Goal: Check status: Check status

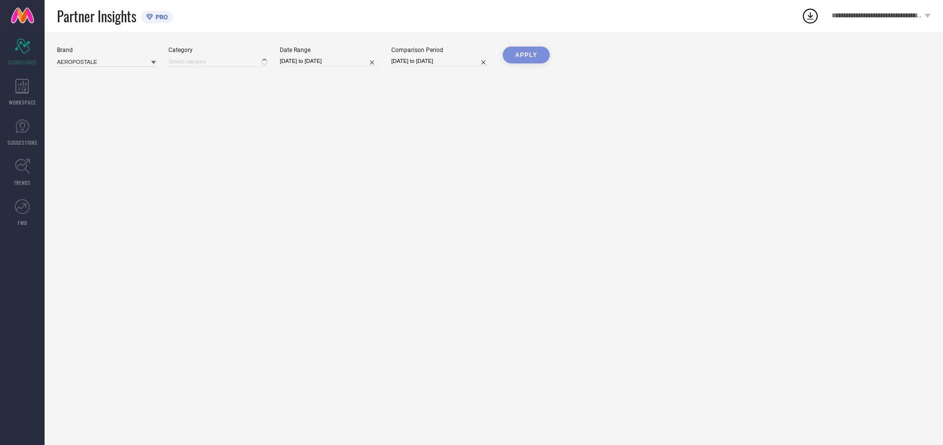
type input "All"
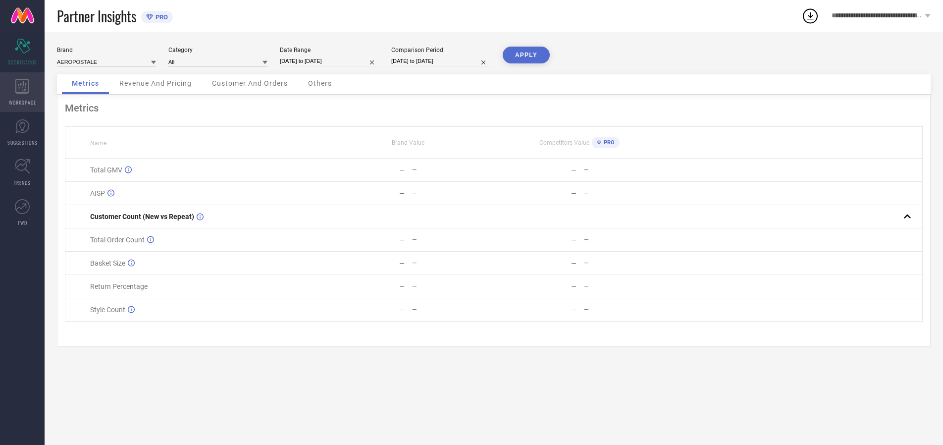
click at [22, 92] on icon at bounding box center [21, 86] width 13 height 15
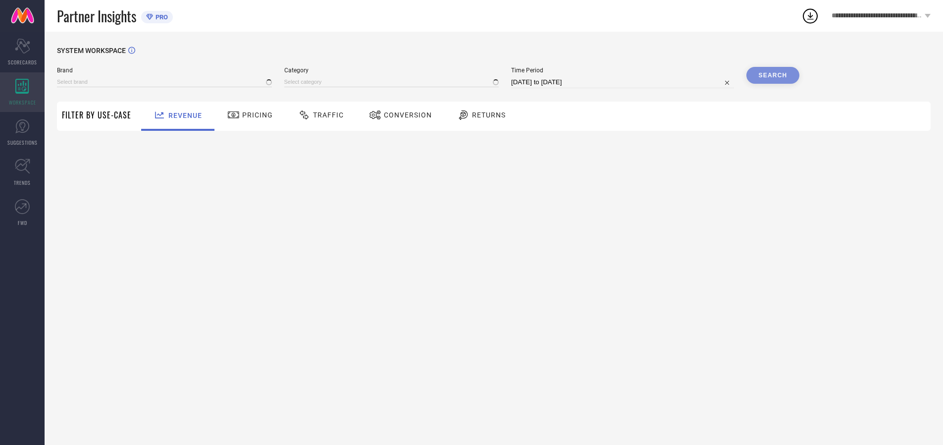
type input "AEROPOSTALE"
type input "All"
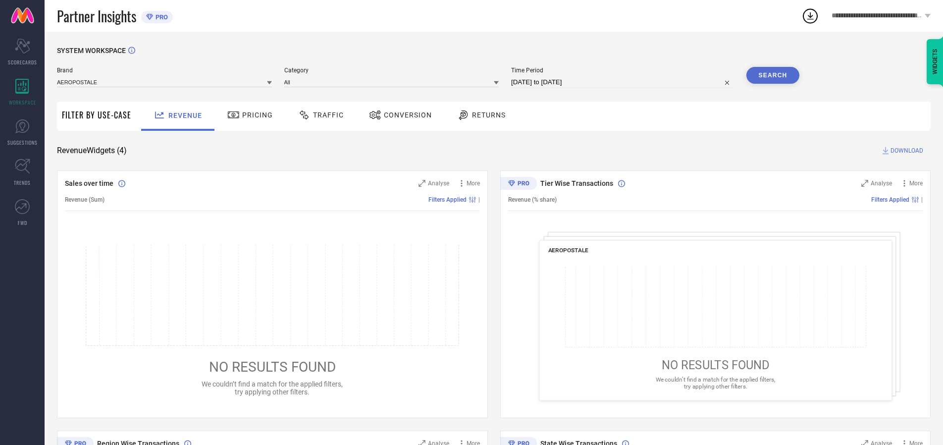
click at [405, 115] on span "Conversion" at bounding box center [408, 115] width 48 height 8
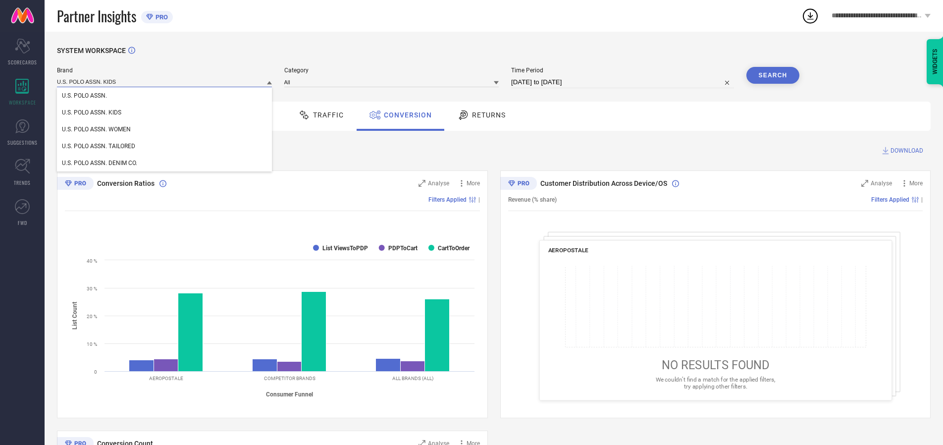
type input "U.S. POLO ASSN. KIDS"
click at [91, 112] on span "U.S. POLO ASSN. KIDS" at bounding box center [91, 112] width 59 height 7
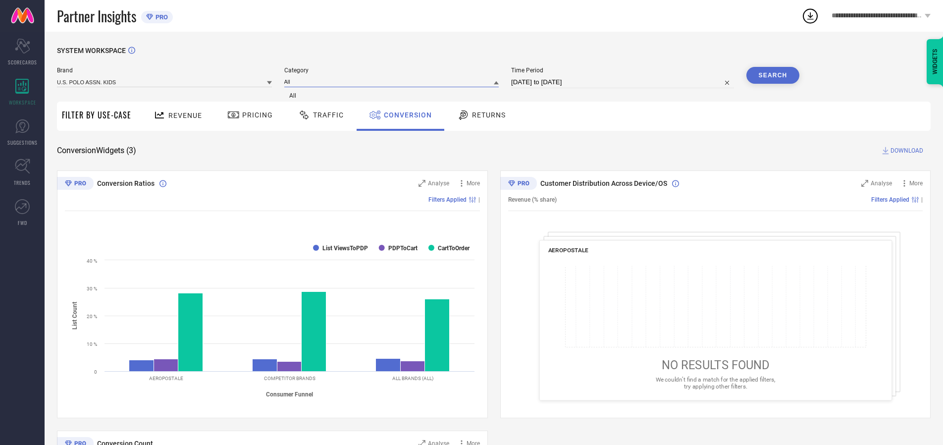
type input "All"
click at [294, 96] on span "All" at bounding box center [292, 95] width 7 height 7
click at [624, 82] on input "[DATE] to [DATE]" at bounding box center [622, 82] width 223 height 12
select select "6"
select select "2025"
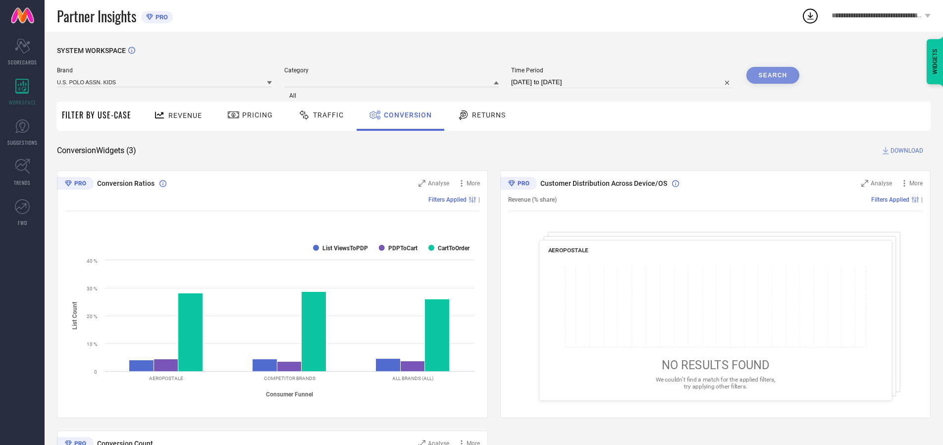
select select "7"
select select "2025"
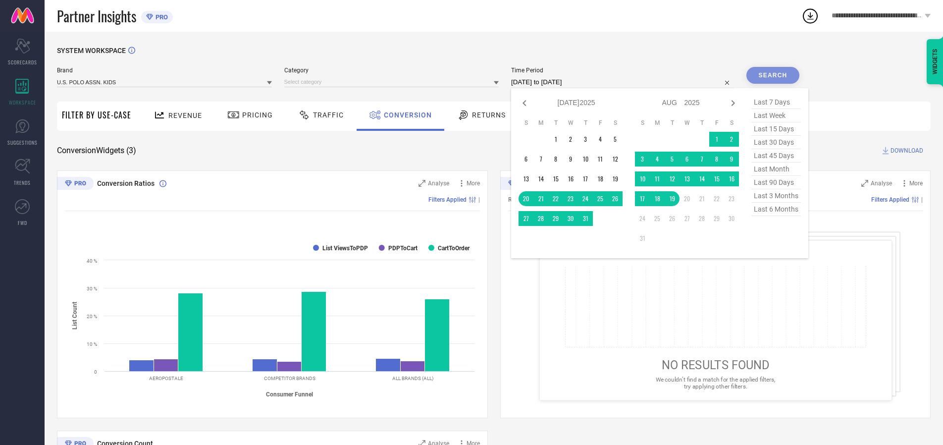
click at [675, 199] on td "19" at bounding box center [671, 198] width 15 height 15
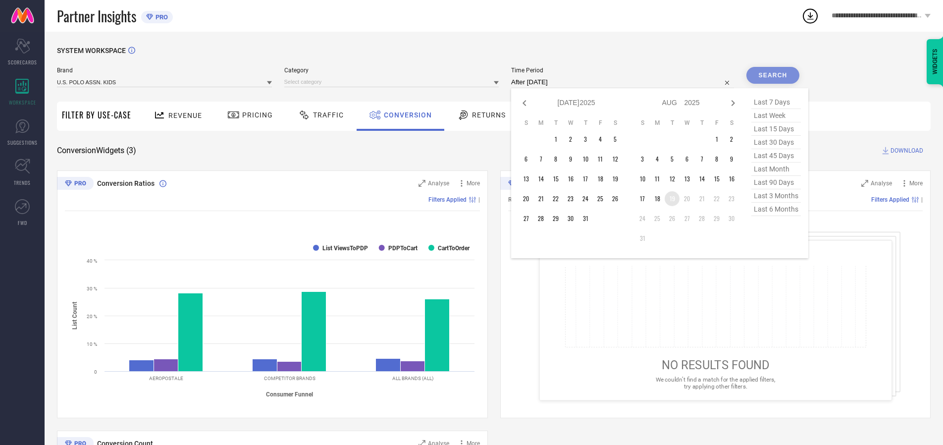
type input "[DATE] to [DATE]"
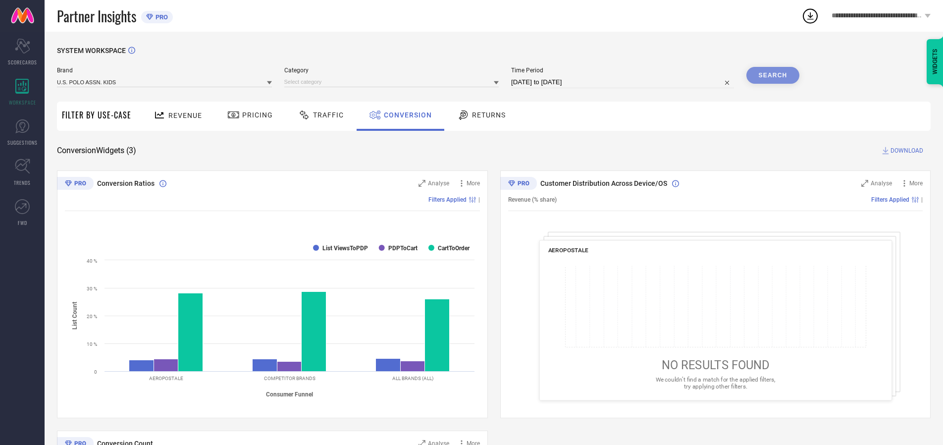
click at [772, 75] on div "Search" at bounding box center [772, 75] width 53 height 17
click at [907, 151] on span "DOWNLOAD" at bounding box center [906, 151] width 33 height 10
click at [405, 115] on span "Conversion" at bounding box center [408, 115] width 48 height 8
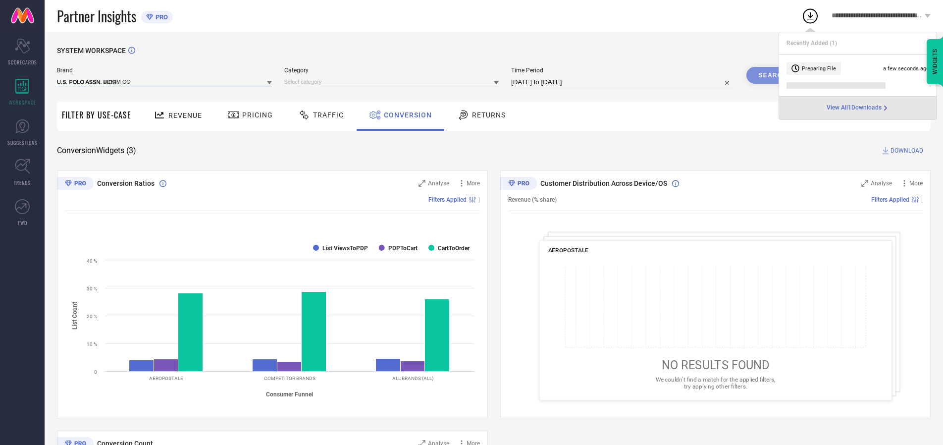
type input "U.S. POLO ASSN. DENIM CO."
